Goal: Transaction & Acquisition: Subscribe to service/newsletter

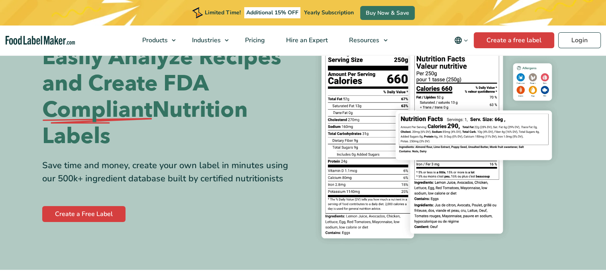
scroll to position [55, 0]
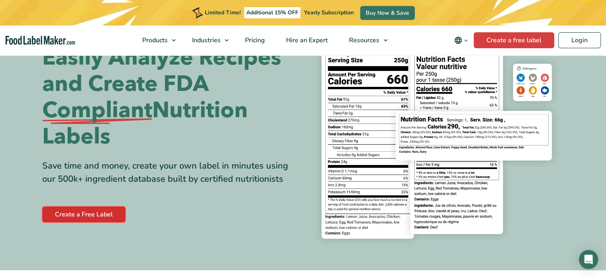
click at [99, 209] on link "Create a Free Label" at bounding box center [83, 214] width 83 height 16
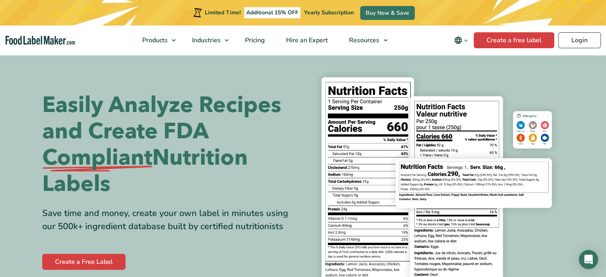
scroll to position [8, 0]
